Goal: Task Accomplishment & Management: Manage account settings

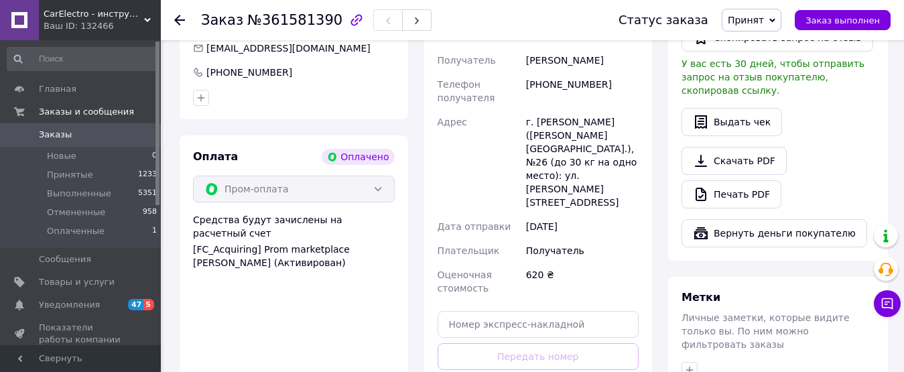
scroll to position [804, 0]
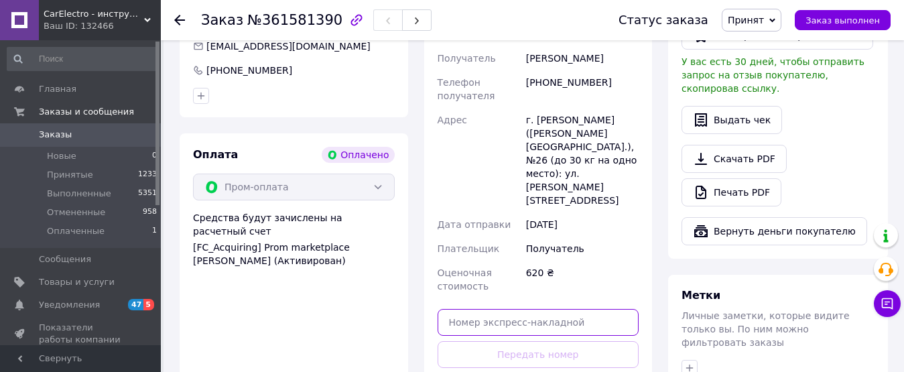
paste input "20451247155633"
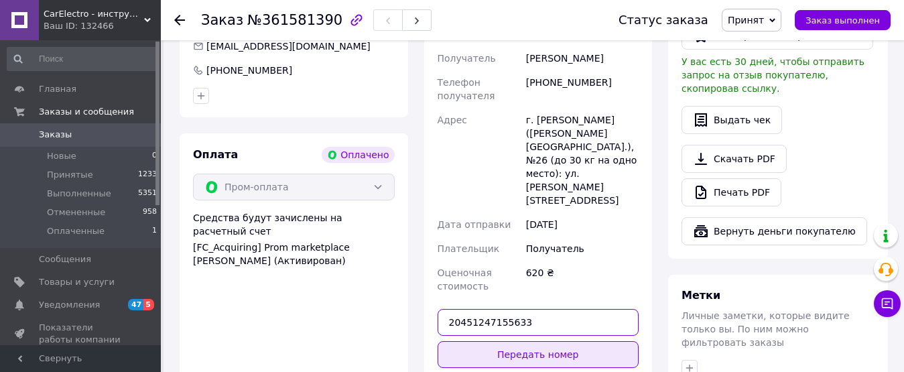
type input "20451247155633"
click at [526, 341] on button "Передать номер" at bounding box center [539, 354] width 202 height 27
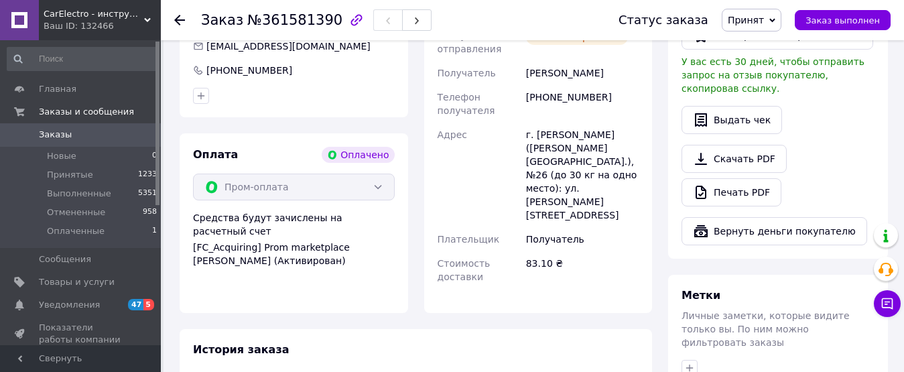
click at [180, 19] on icon at bounding box center [179, 20] width 11 height 11
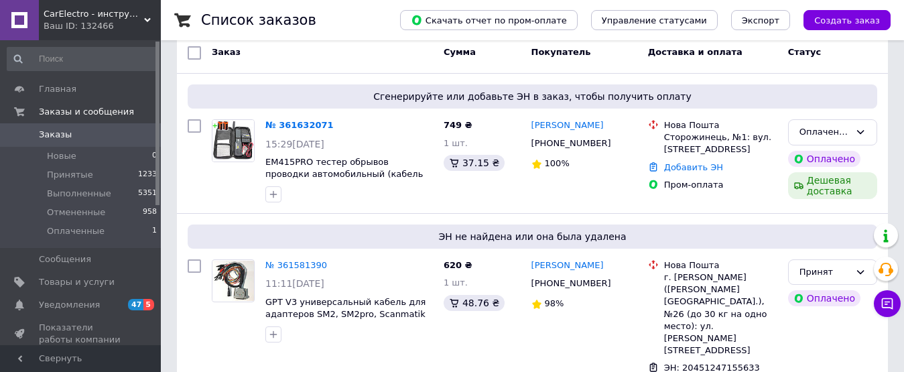
scroll to position [201, 0]
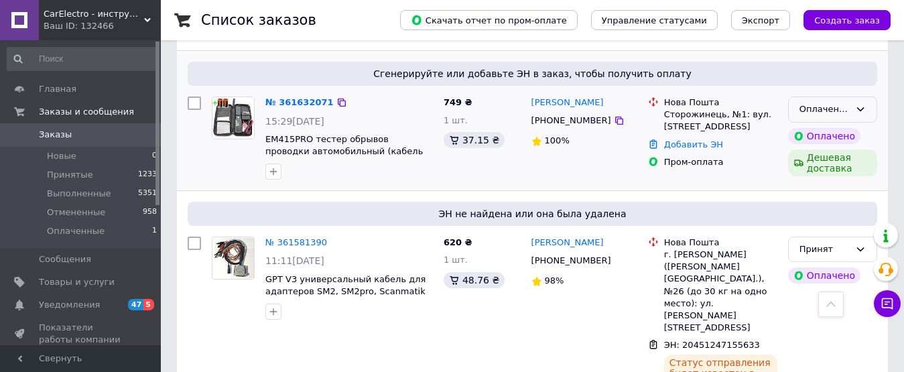
click at [856, 115] on icon at bounding box center [860, 109] width 11 height 11
click at [842, 134] on li "Принят" at bounding box center [833, 137] width 88 height 25
click at [295, 103] on link "№ 361632071" at bounding box center [296, 102] width 62 height 10
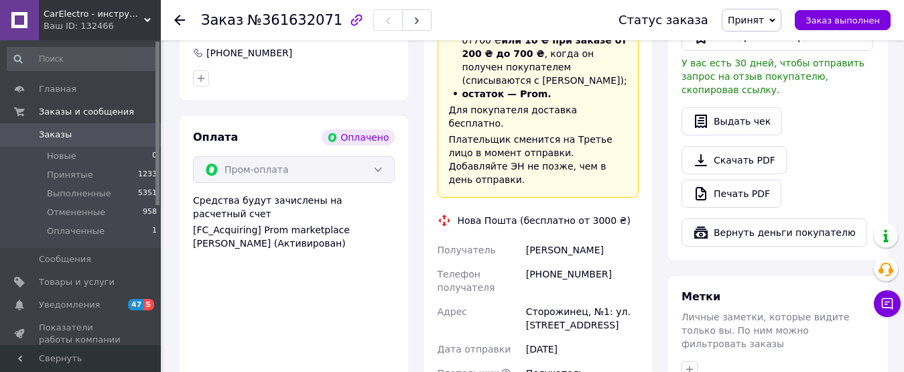
scroll to position [871, 0]
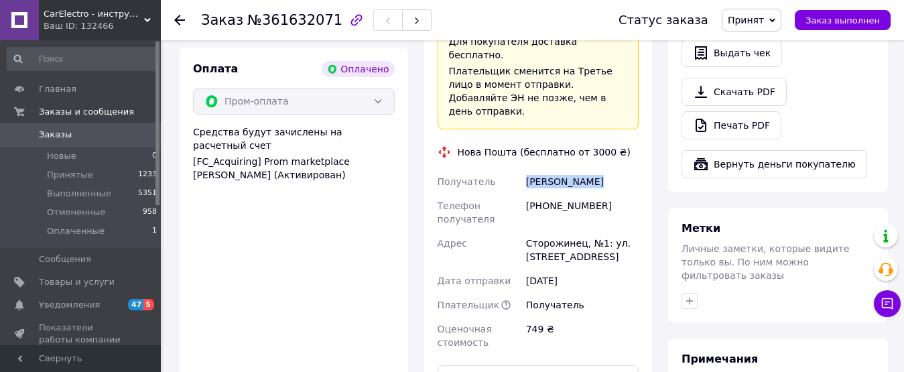
drag, startPoint x: 527, startPoint y: 111, endPoint x: 594, endPoint y: 113, distance: 66.4
click at [594, 170] on div "Зубарь Сергей" at bounding box center [582, 182] width 118 height 24
copy div "Зубарь Сергей"
drag, startPoint x: 542, startPoint y: 136, endPoint x: 600, endPoint y: 140, distance: 58.4
click at [600, 194] on div "[PHONE_NUMBER]" at bounding box center [582, 213] width 118 height 38
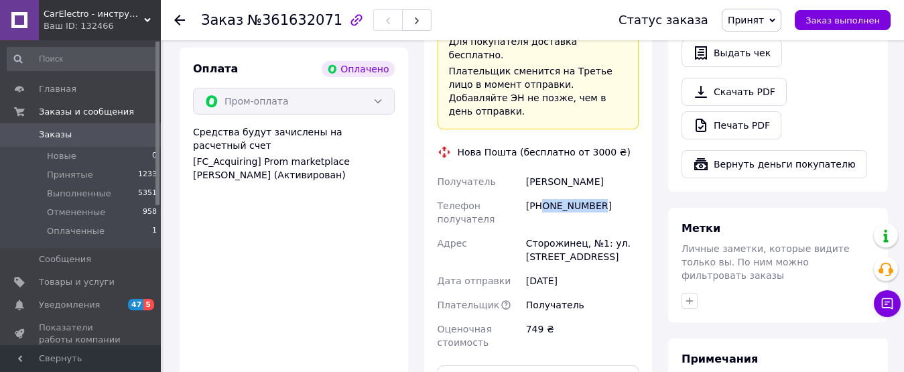
copy div "0660141061"
click at [174, 19] on icon at bounding box center [179, 20] width 11 height 11
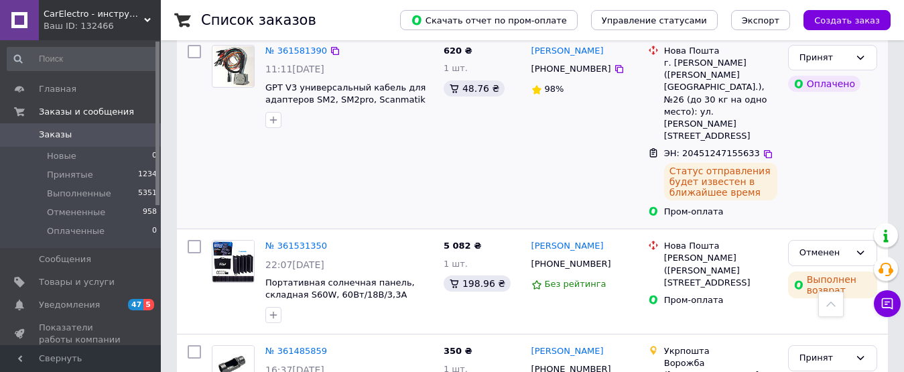
scroll to position [469, 0]
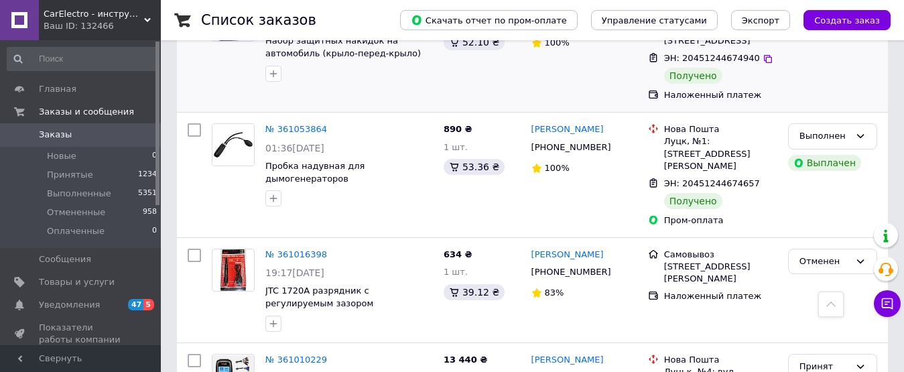
scroll to position [2392, 0]
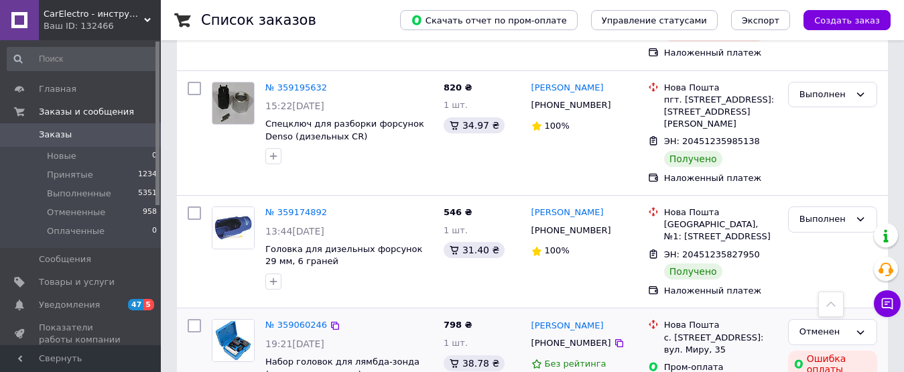
scroll to position [2393, 0]
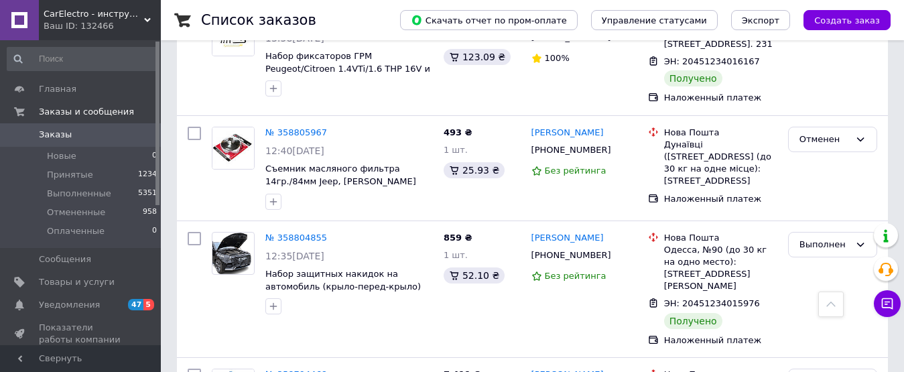
scroll to position [1206, 0]
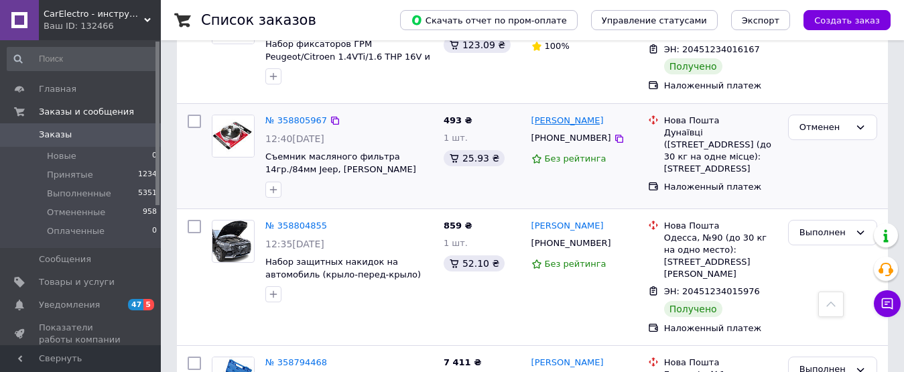
click at [554, 115] on link "Аліна Савчук" at bounding box center [567, 121] width 72 height 13
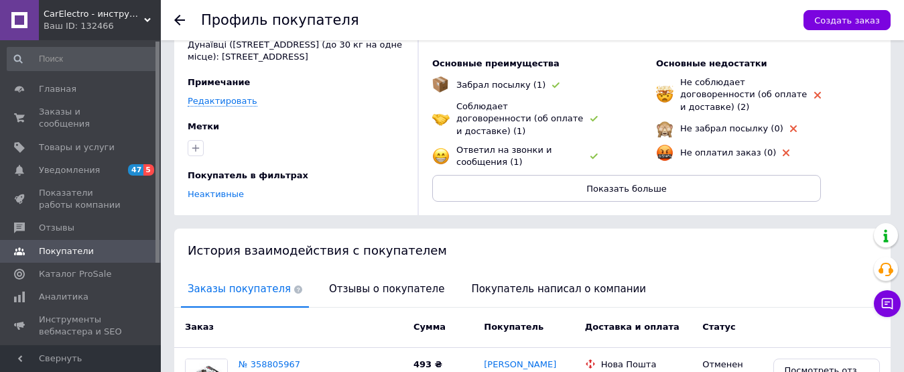
scroll to position [268, 0]
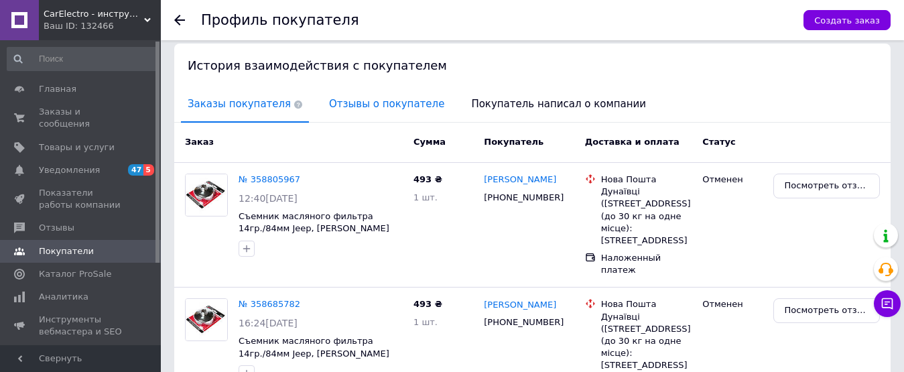
click at [382, 119] on span "Отзывы о покупателе" at bounding box center [386, 104] width 129 height 34
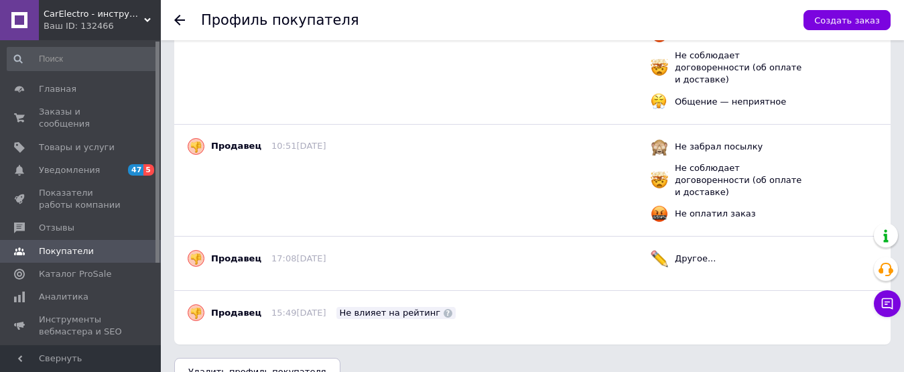
scroll to position [250, 0]
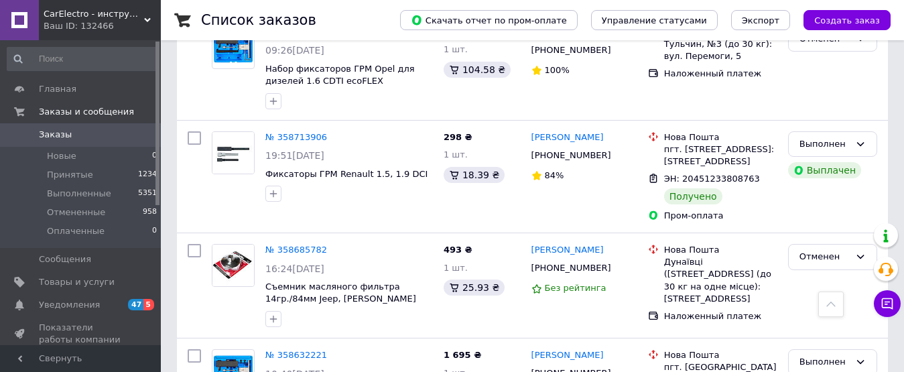
scroll to position [1809, 0]
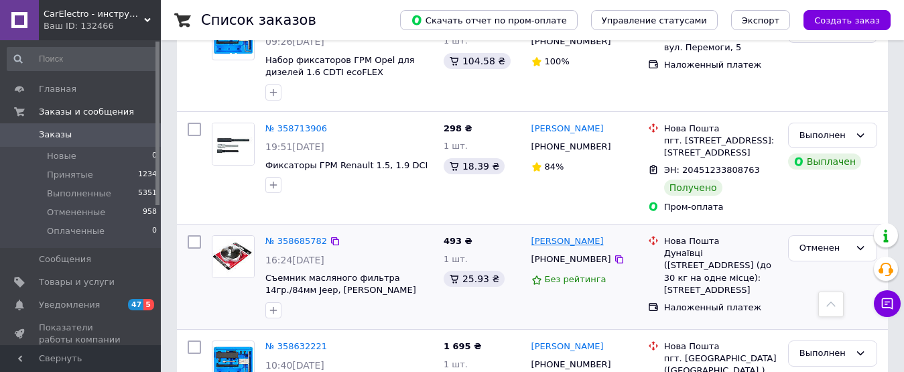
click at [563, 235] on link "Артур Савчук" at bounding box center [567, 241] width 72 height 13
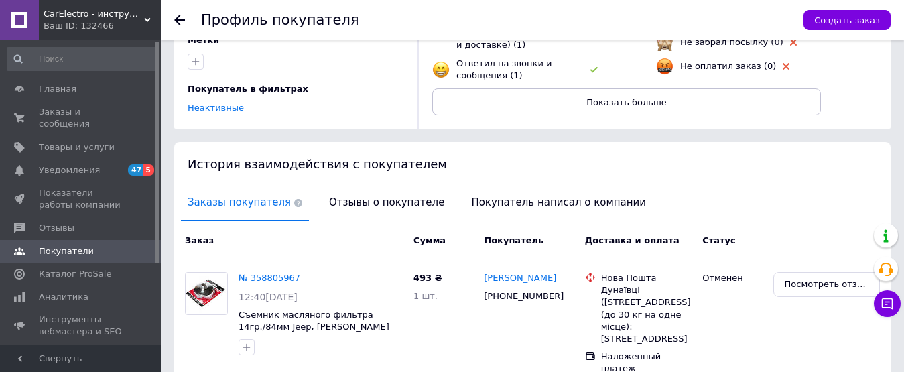
scroll to position [268, 0]
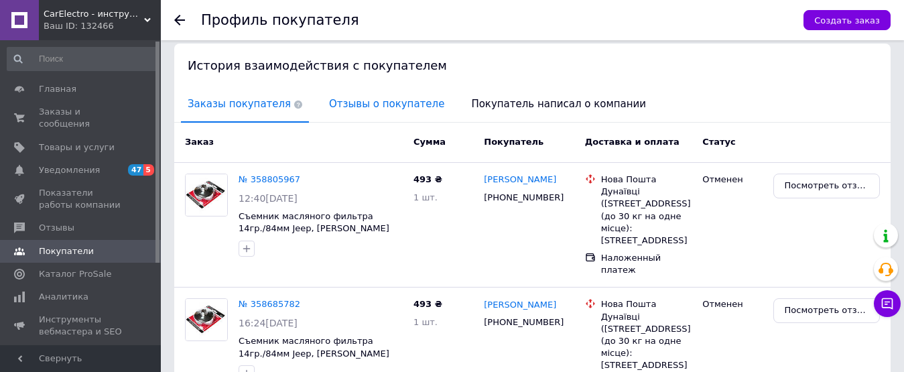
click at [366, 117] on span "Отзывы о покупателе" at bounding box center [386, 104] width 129 height 34
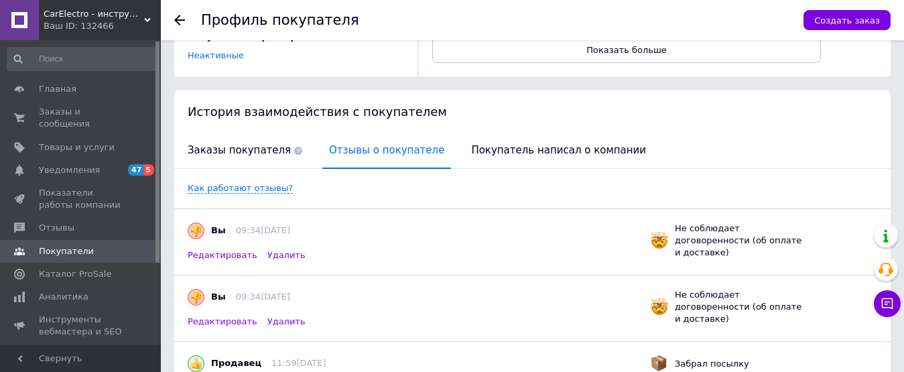
scroll to position [0, 0]
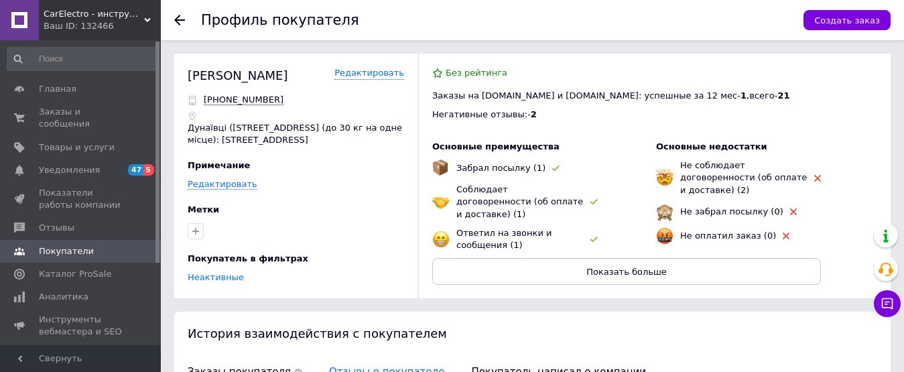
click at [177, 19] on use at bounding box center [179, 20] width 11 height 11
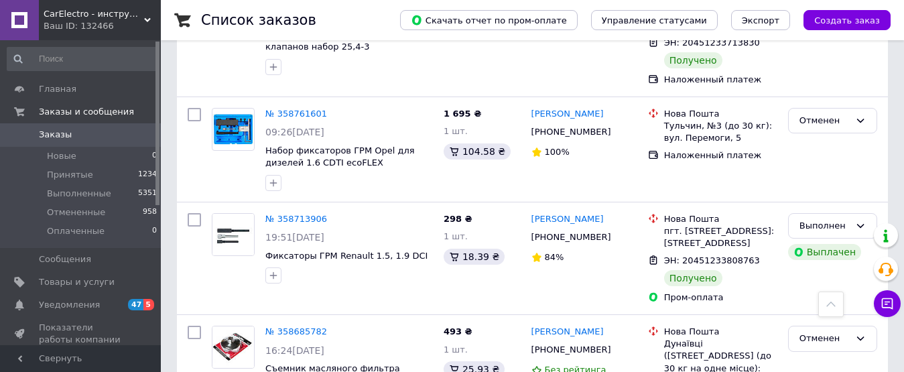
scroll to position [1742, 0]
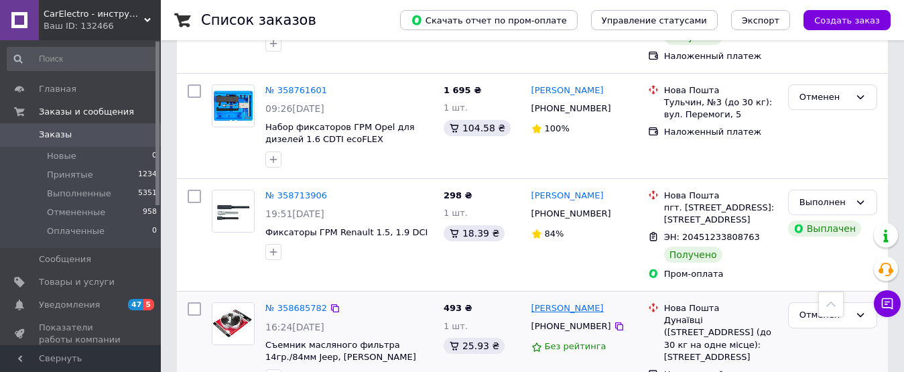
click at [547, 302] on link "Артур Савчук" at bounding box center [567, 308] width 72 height 13
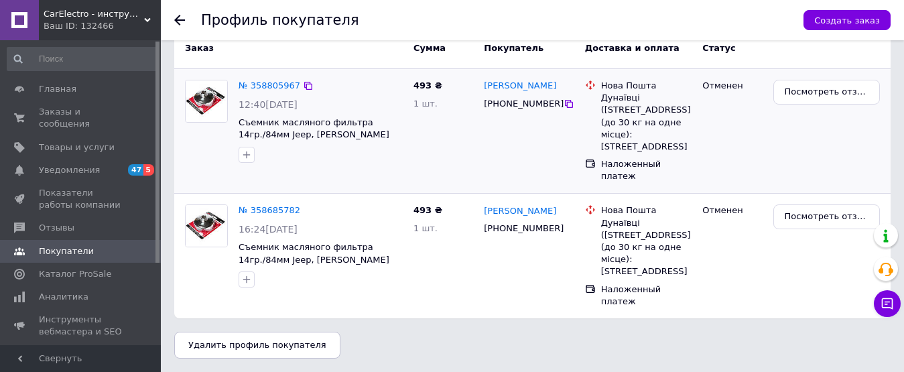
scroll to position [129, 0]
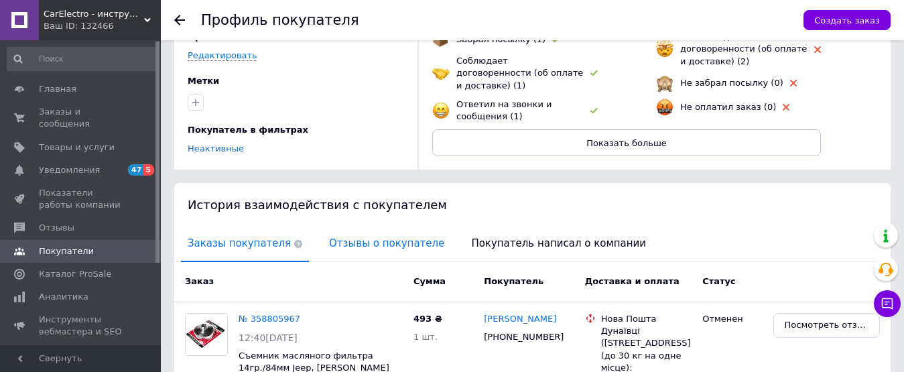
click at [362, 250] on span "Отзывы о покупателе" at bounding box center [386, 243] width 129 height 34
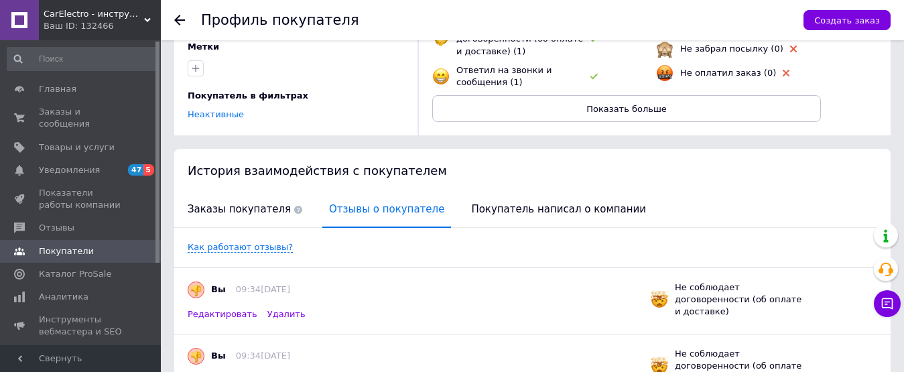
scroll to position [0, 0]
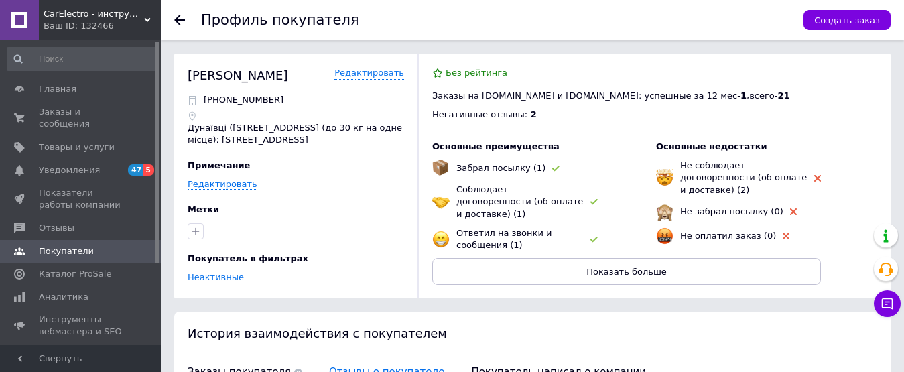
click at [178, 14] on div at bounding box center [187, 20] width 27 height 40
click at [180, 17] on icon at bounding box center [179, 20] width 11 height 11
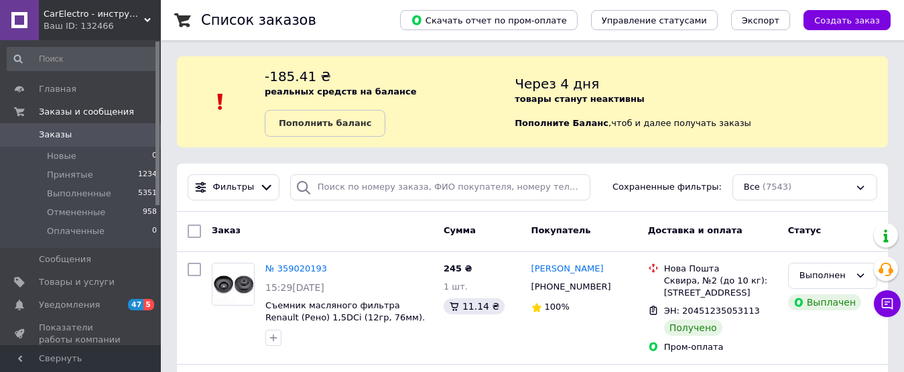
click at [143, 19] on span "CarElectro - инструмент и оборудование для автосервиса" at bounding box center [94, 14] width 101 height 12
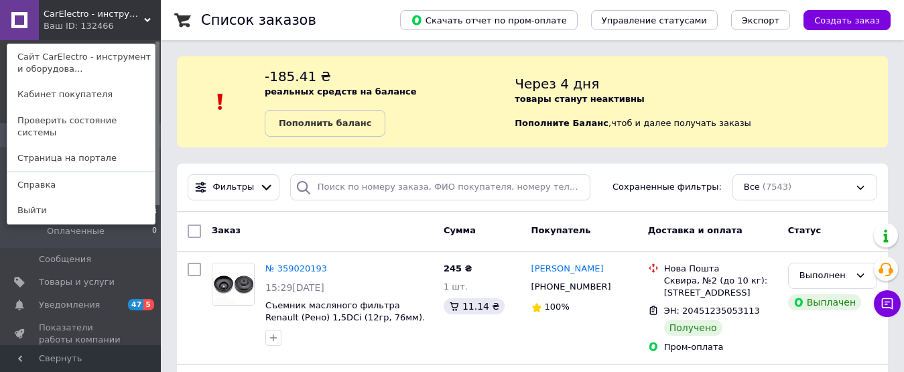
click at [149, 15] on div "CarElectro - инструмент и оборудование для автосервиса Ваш ID: 132466 Сайт CarE…" at bounding box center [80, 20] width 161 height 40
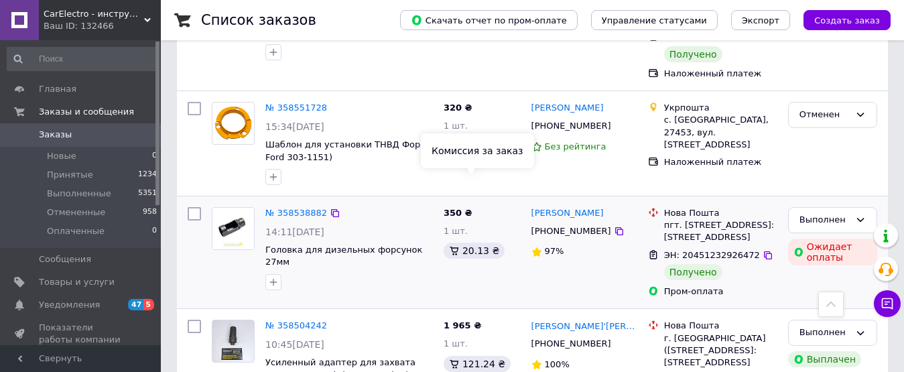
scroll to position [2363, 0]
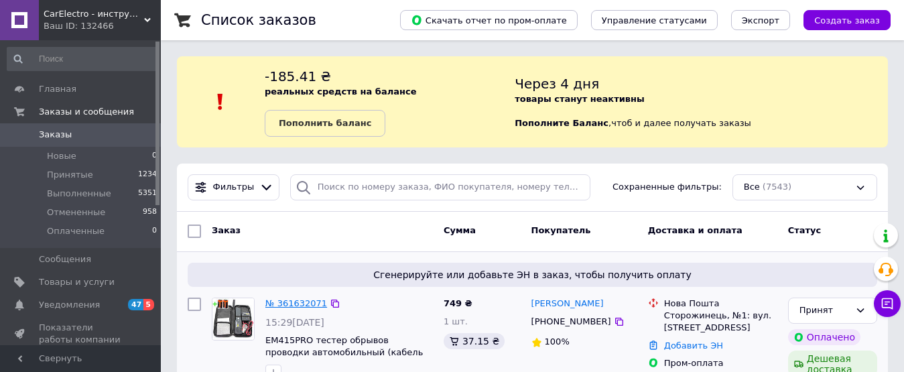
click at [295, 301] on link "№ 361632071" at bounding box center [296, 303] width 62 height 10
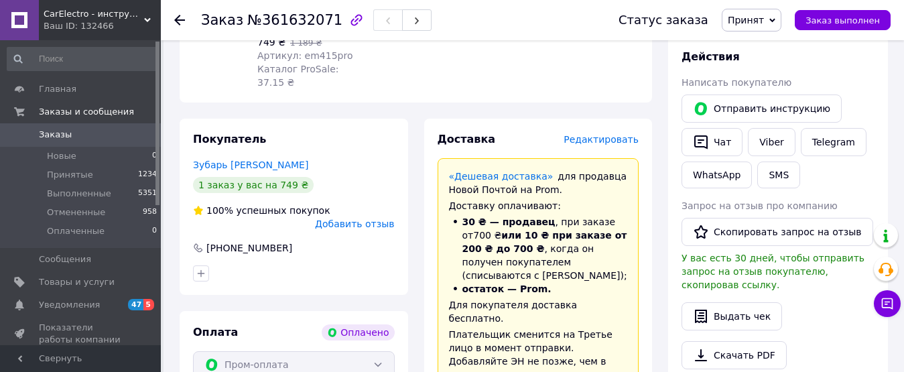
scroll to position [871, 0]
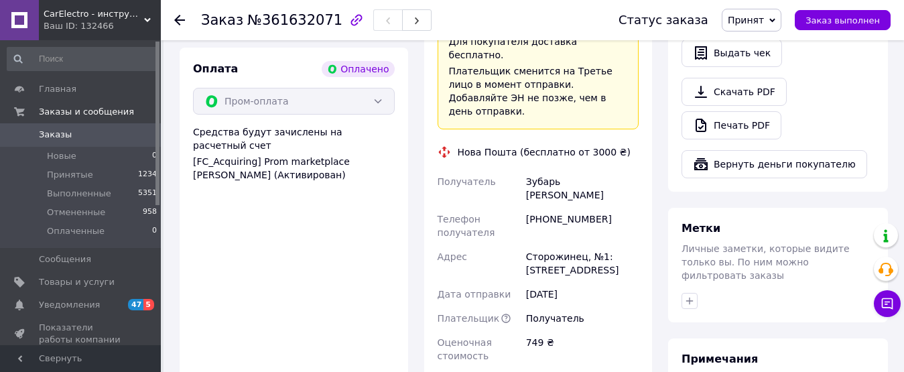
paste input "20451247319586"
type input "20451247319586"
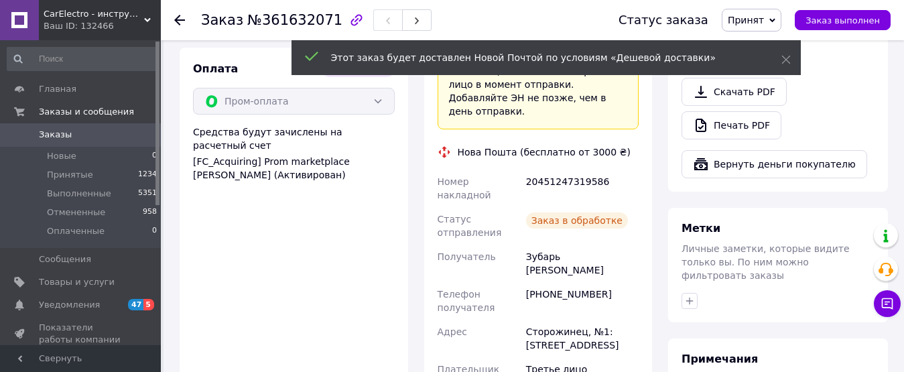
click at [176, 15] on icon at bounding box center [179, 20] width 11 height 11
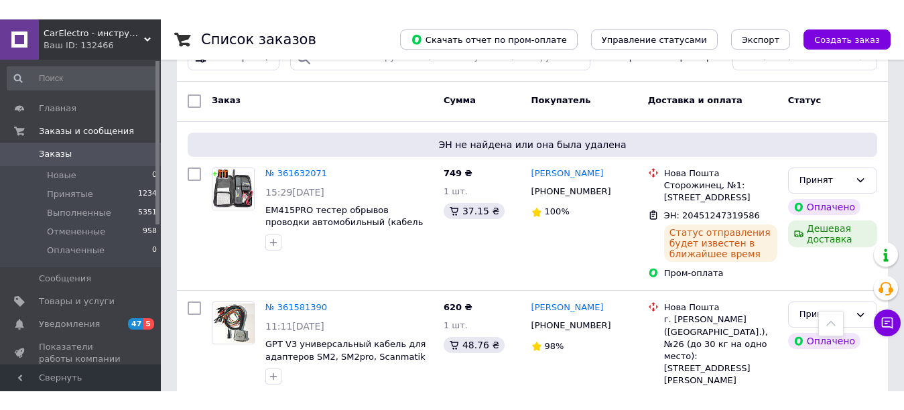
scroll to position [134, 0]
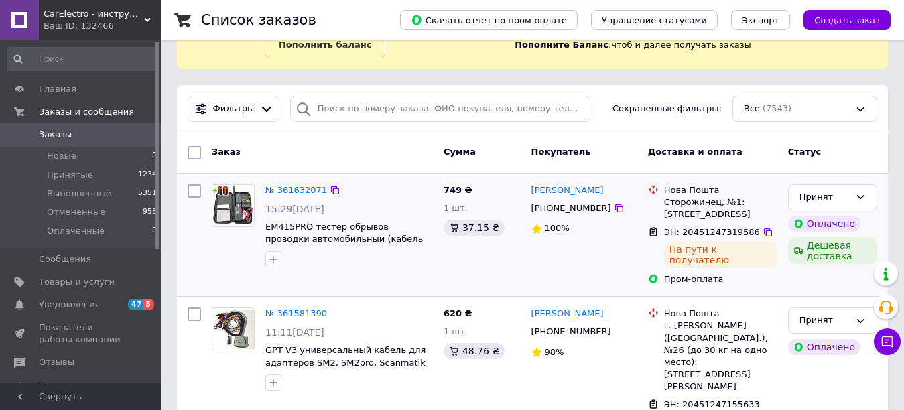
scroll to position [201, 0]
